Goal: Task Accomplishment & Management: Use online tool/utility

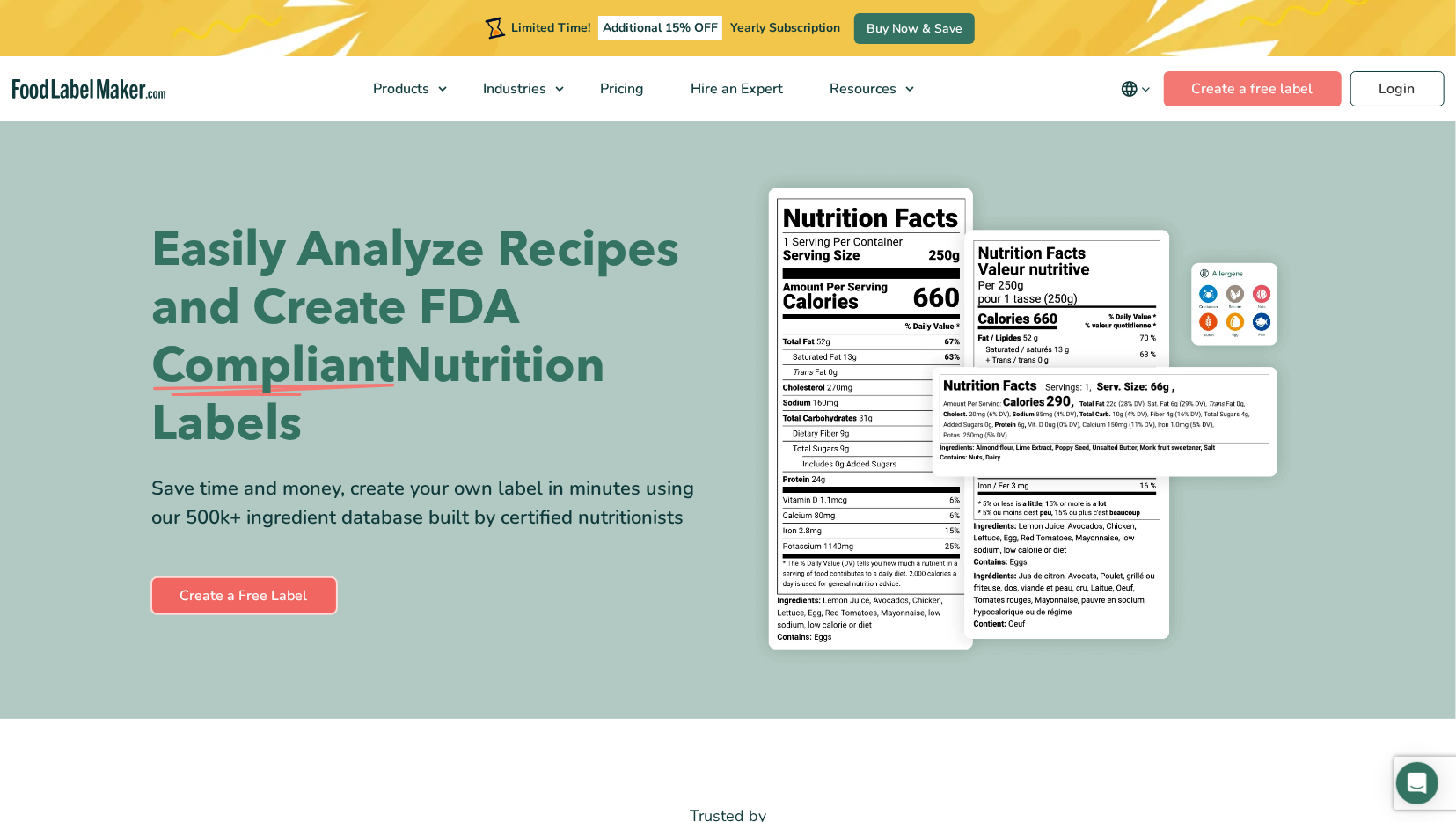
click at [293, 597] on link "Create a Free Label" at bounding box center [244, 596] width 184 height 36
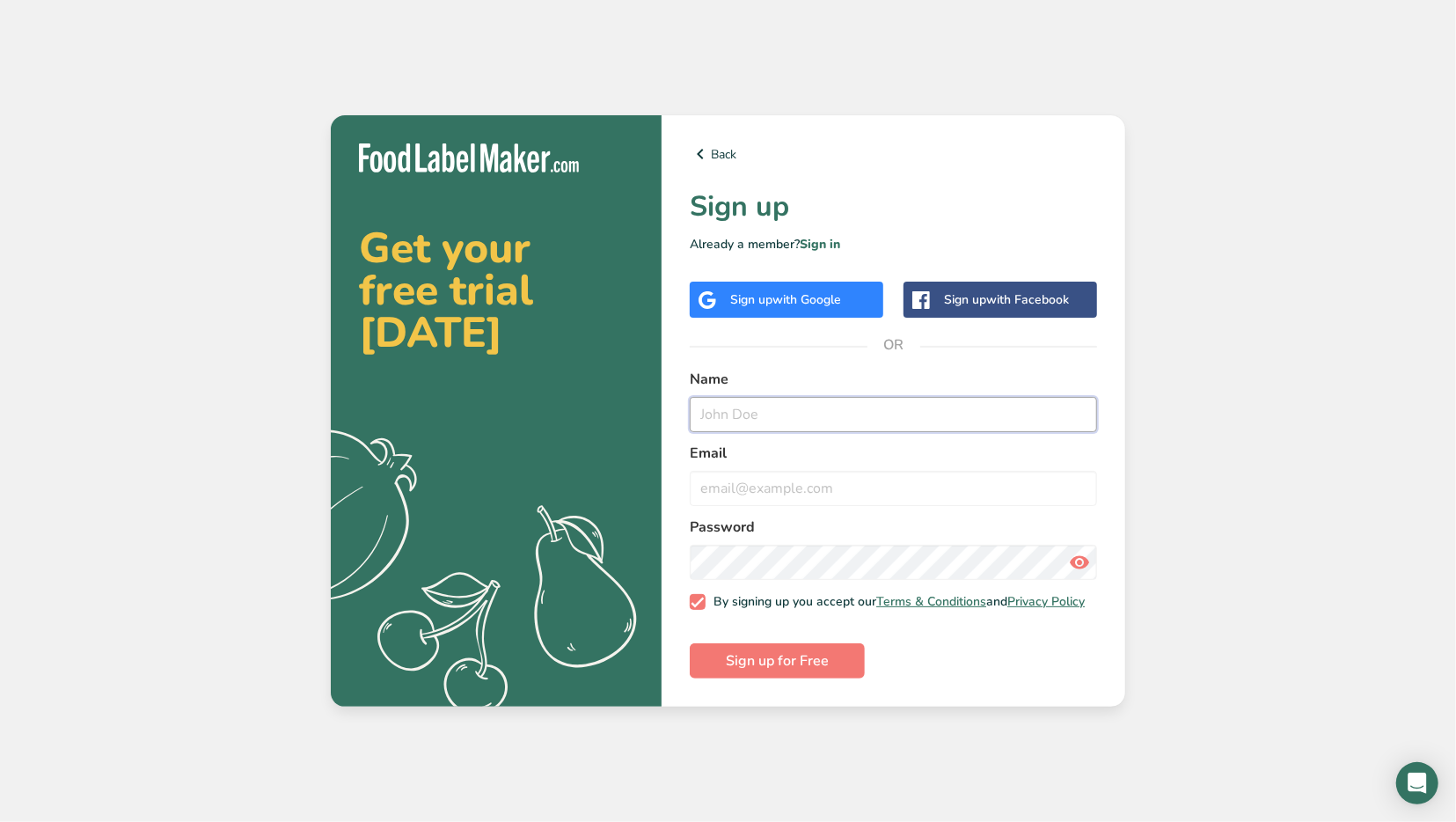
click at [847, 415] on input "text" at bounding box center [894, 415] width 407 height 36
click at [820, 244] on link "Sign in" at bounding box center [820, 244] width 41 height 17
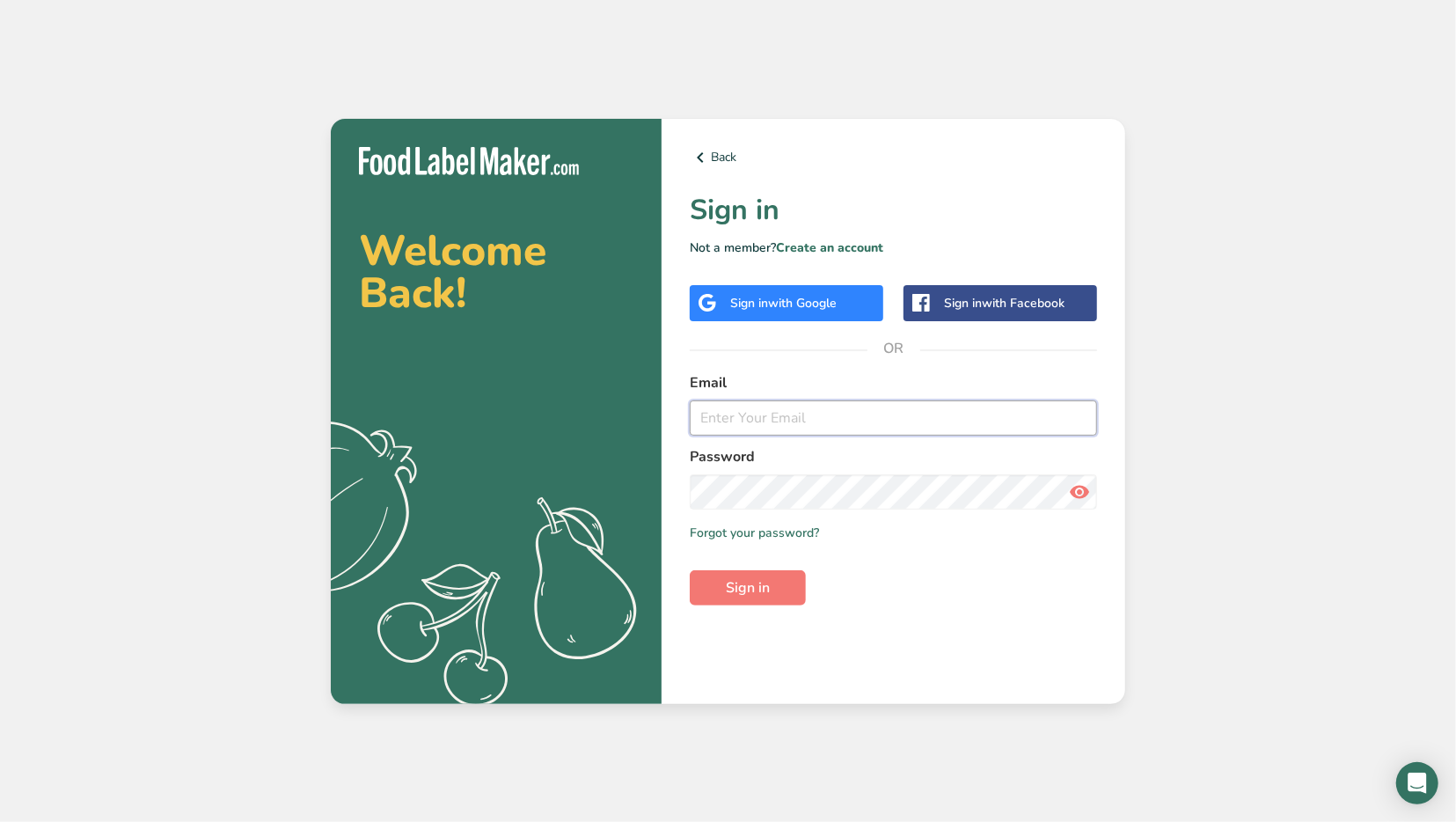
click at [784, 420] on input "email" at bounding box center [894, 418] width 407 height 36
type input "american5spice@gmail.com"
click at [810, 471] on div "Password" at bounding box center [894, 478] width 407 height 63
click at [690, 570] on button "Sign in" at bounding box center [748, 588] width 117 height 36
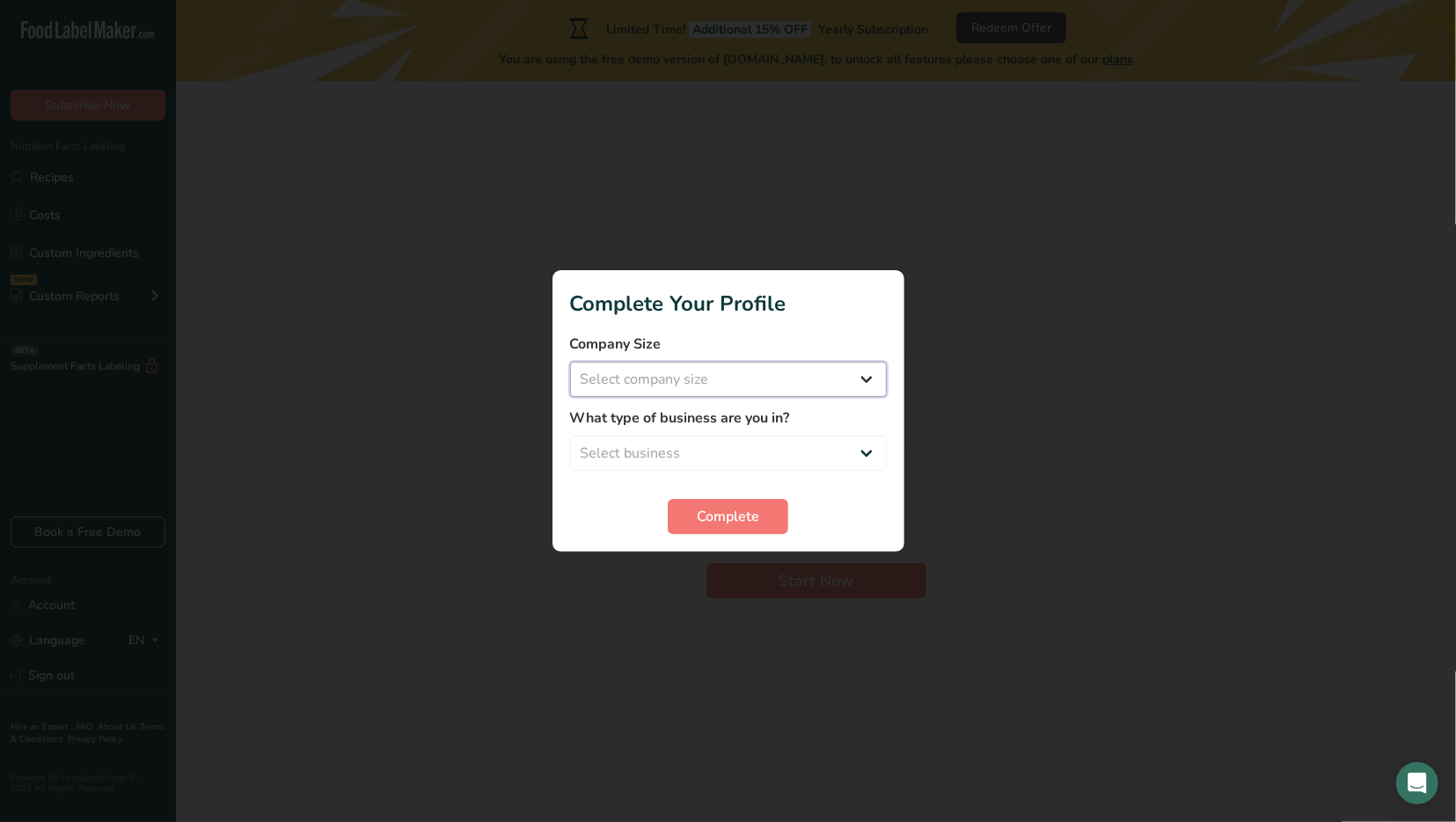
select select "1"
click option "Fewer than 10 Employees" at bounding box center [0, 0] width 0 height 0
click at [570, 436] on select "Select business Packaged Food Manufacturer Restaurant & Cafe Bakery Meal Plans …" at bounding box center [728, 454] width 317 height 36
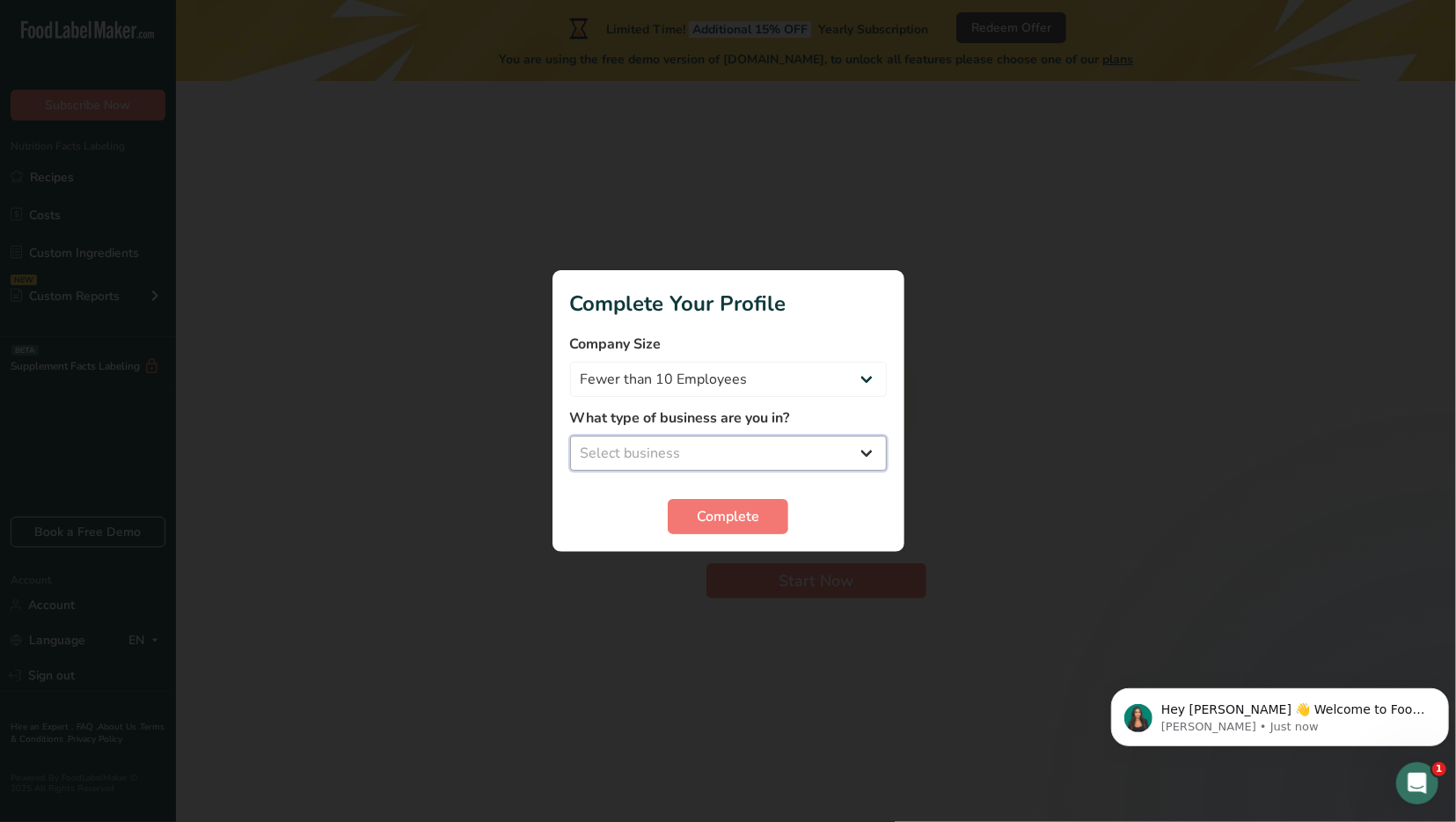
select select "1"
click option "Packaged Food Manufacturer" at bounding box center [0, 0] width 0 height 0
click at [703, 513] on span "Complete" at bounding box center [728, 517] width 62 height 21
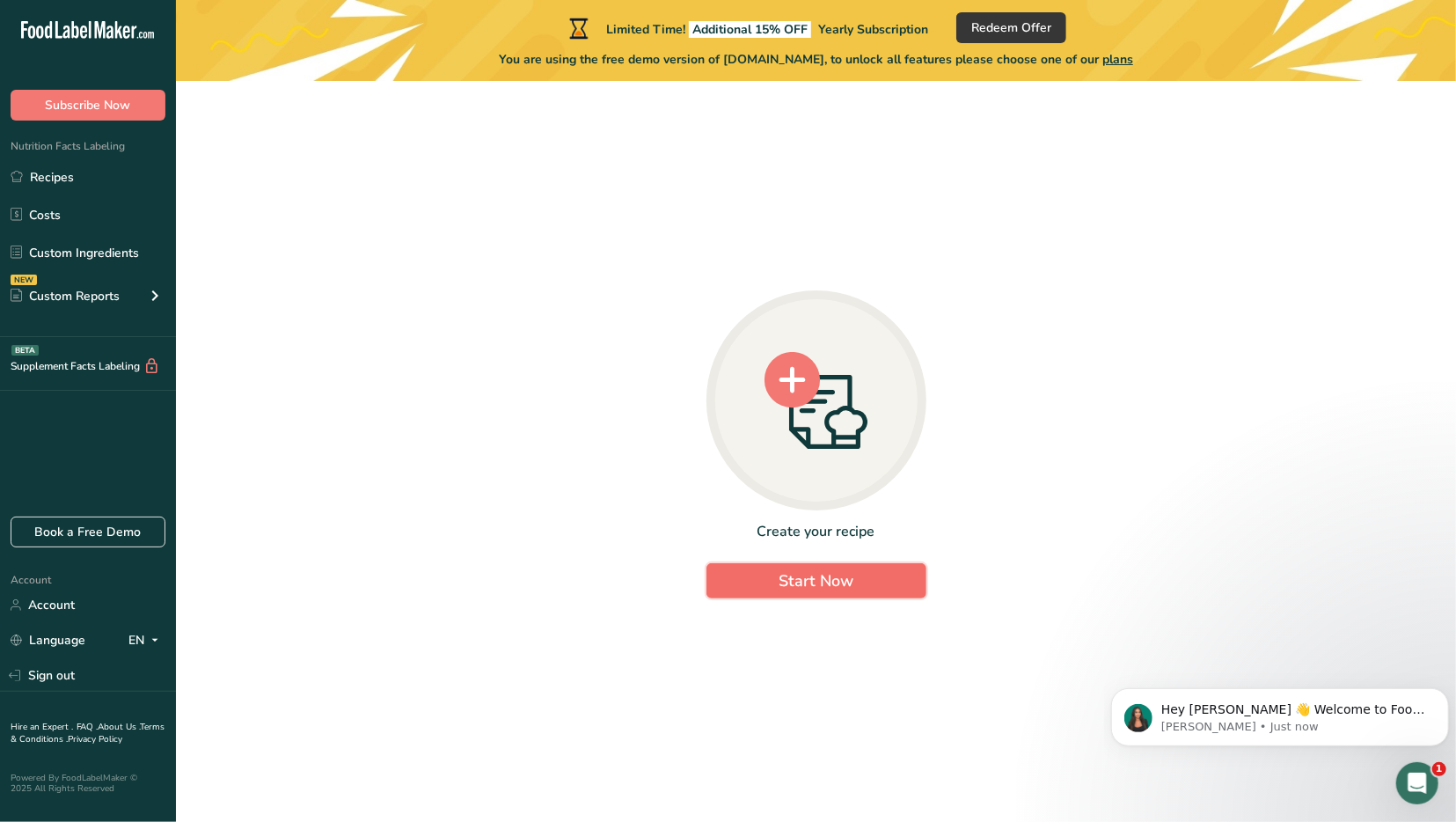
click at [800, 584] on span "Start Now" at bounding box center [816, 581] width 75 height 21
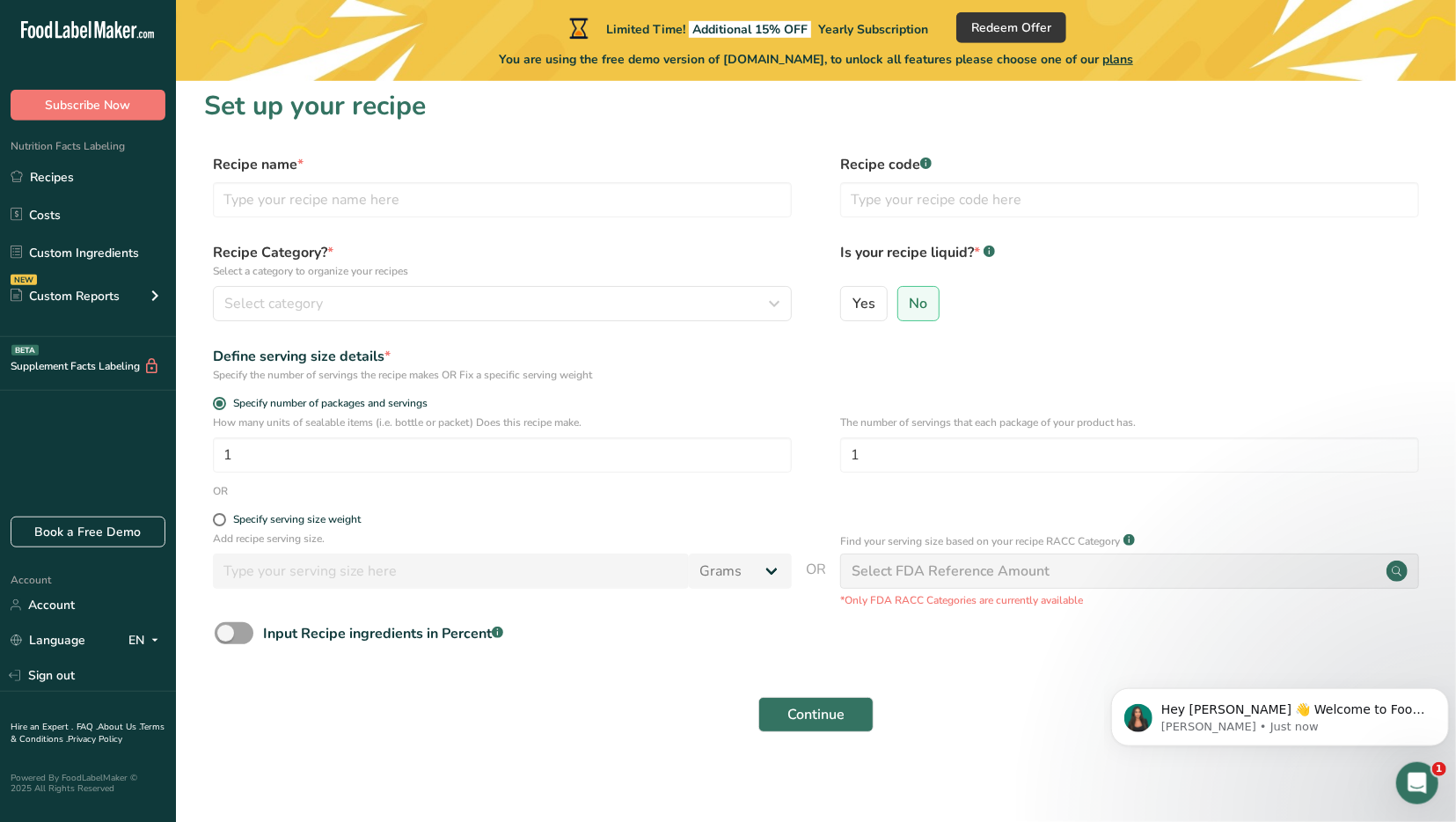
scroll to position [14, 0]
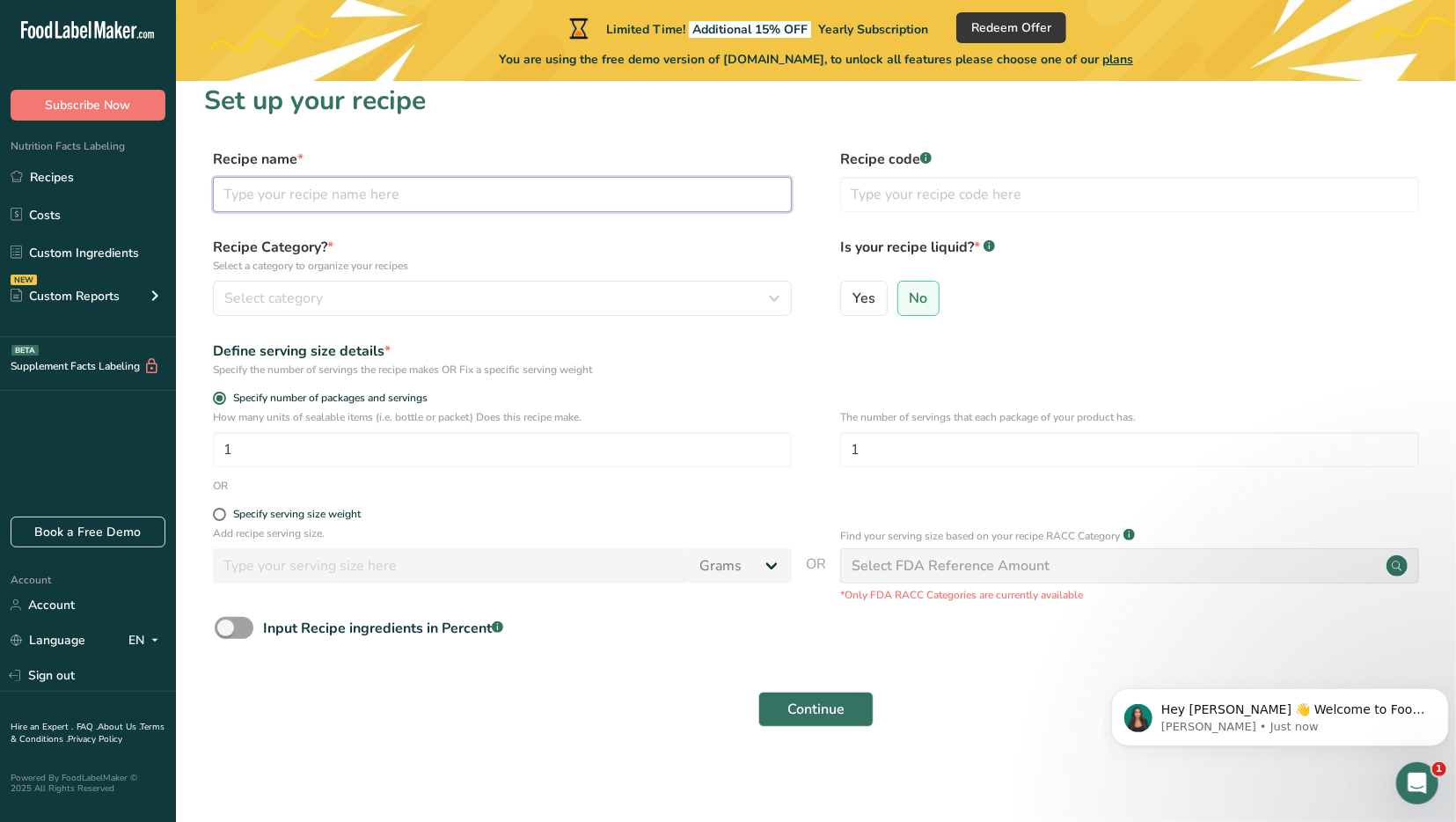
click at [307, 201] on input "text" at bounding box center [502, 195] width 579 height 36
type input "Original American 5 Spice"
